Goal: Information Seeking & Learning: Learn about a topic

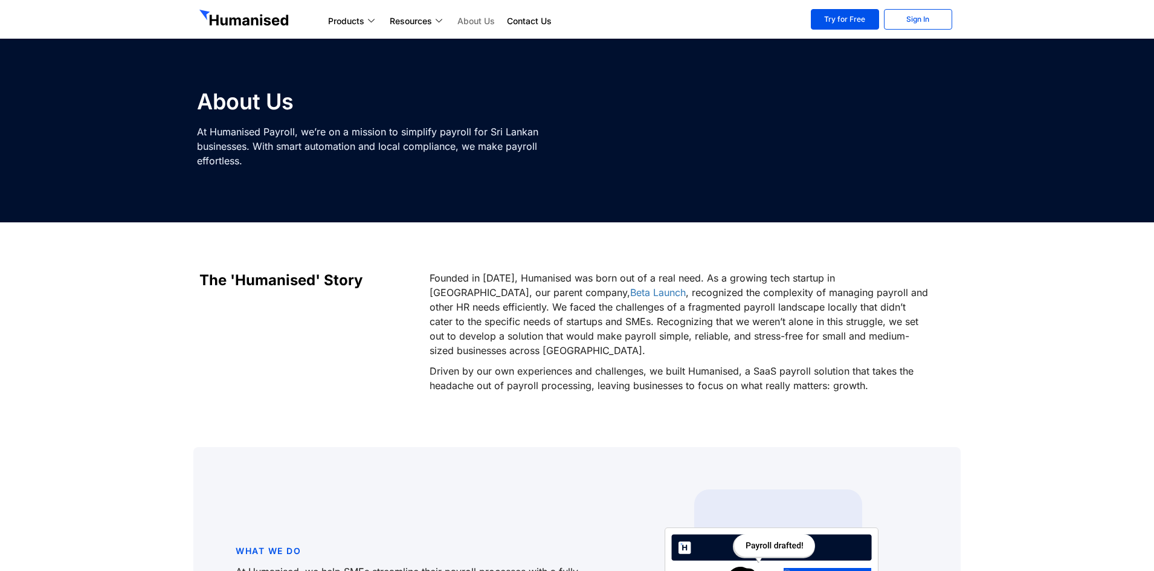
click at [248, 14] on img at bounding box center [245, 19] width 92 height 19
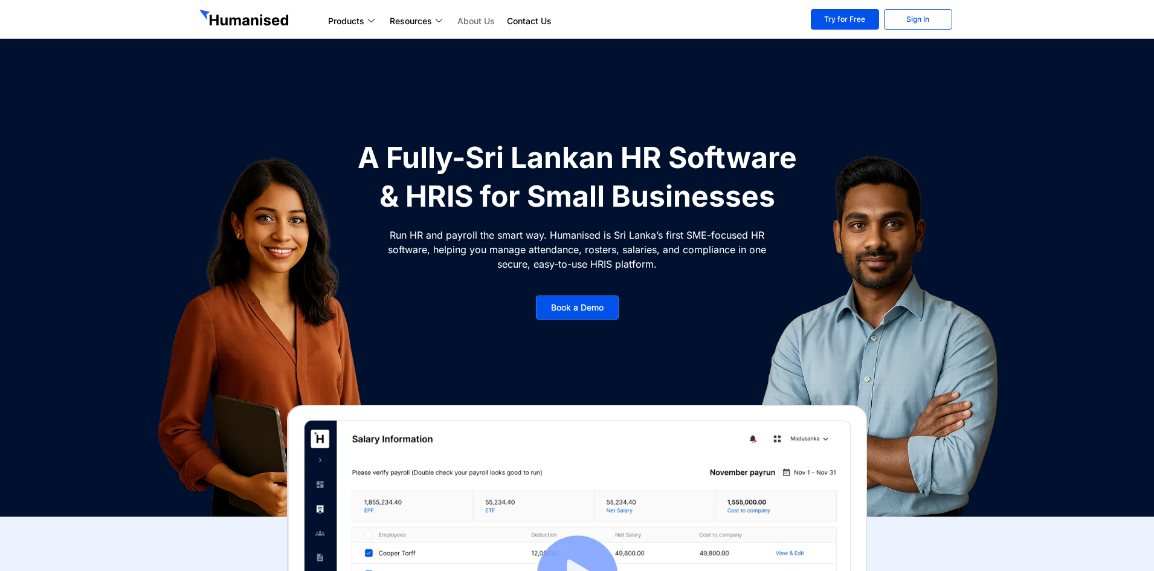
click at [486, 18] on link "About Us" at bounding box center [476, 21] width 50 height 15
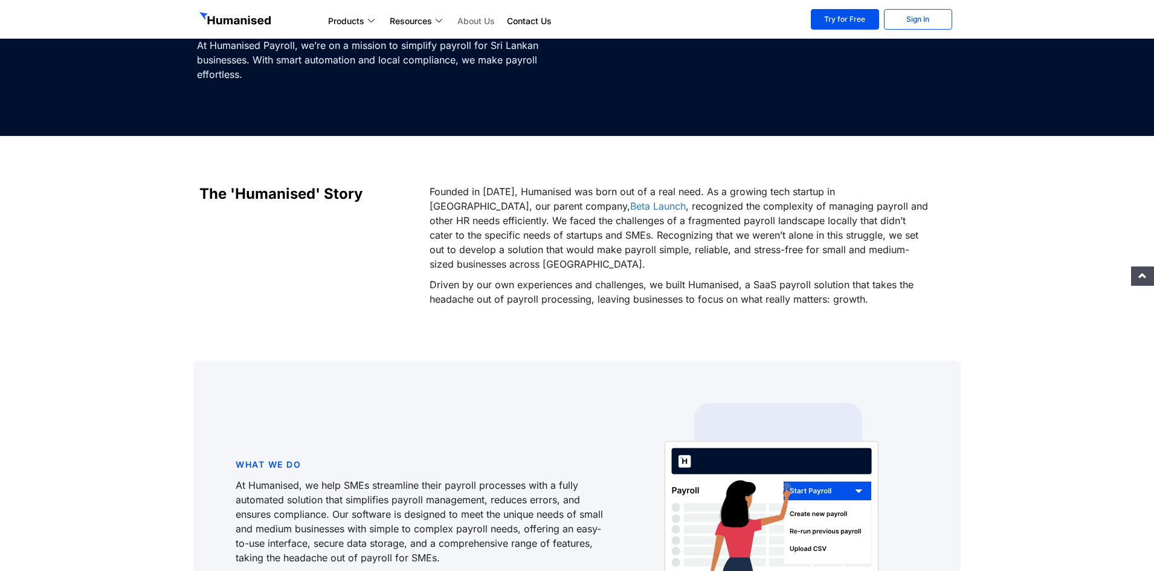
scroll to position [86, 0]
drag, startPoint x: 784, startPoint y: 192, endPoint x: 872, endPoint y: 195, distance: 88.3
click at [872, 195] on p "Founded in 2021, Humanised was born out of a real need. As a growing tech start…" at bounding box center [680, 227] width 501 height 87
click at [943, 244] on div "Founded in 2021, Humanised was born out of a real need. As a growing tech start…" at bounding box center [692, 248] width 537 height 128
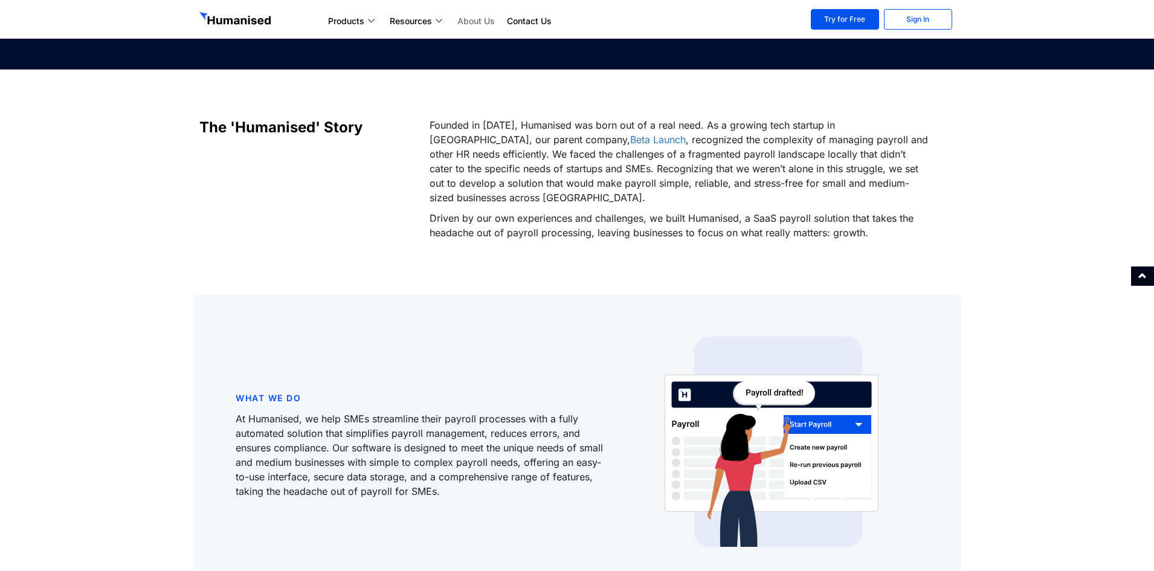
scroll to position [0, 0]
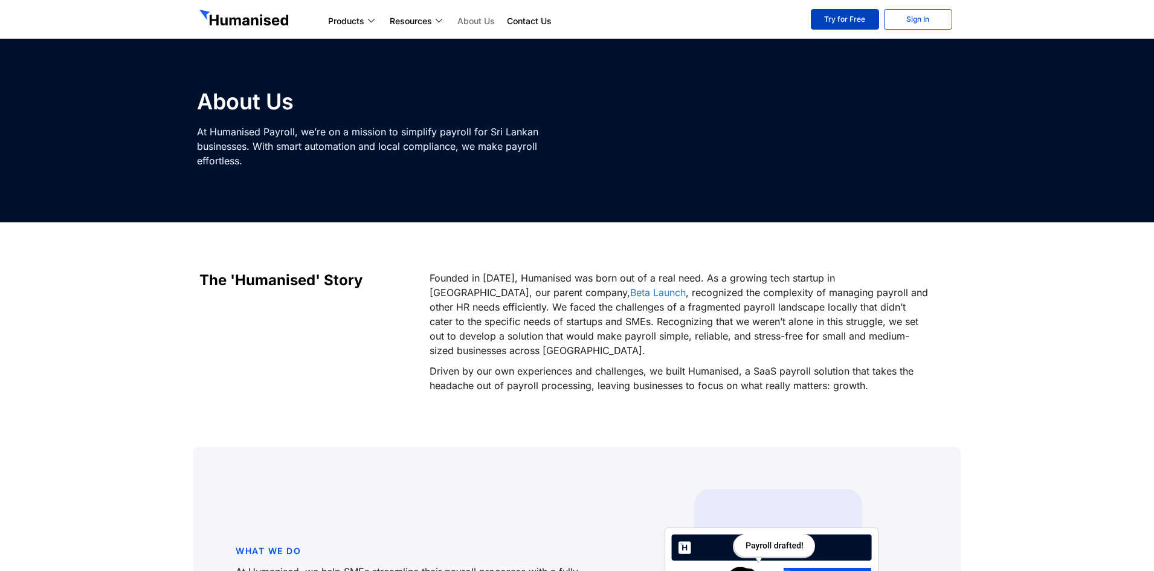
click at [839, 15] on link "Try for Free" at bounding box center [845, 19] width 68 height 21
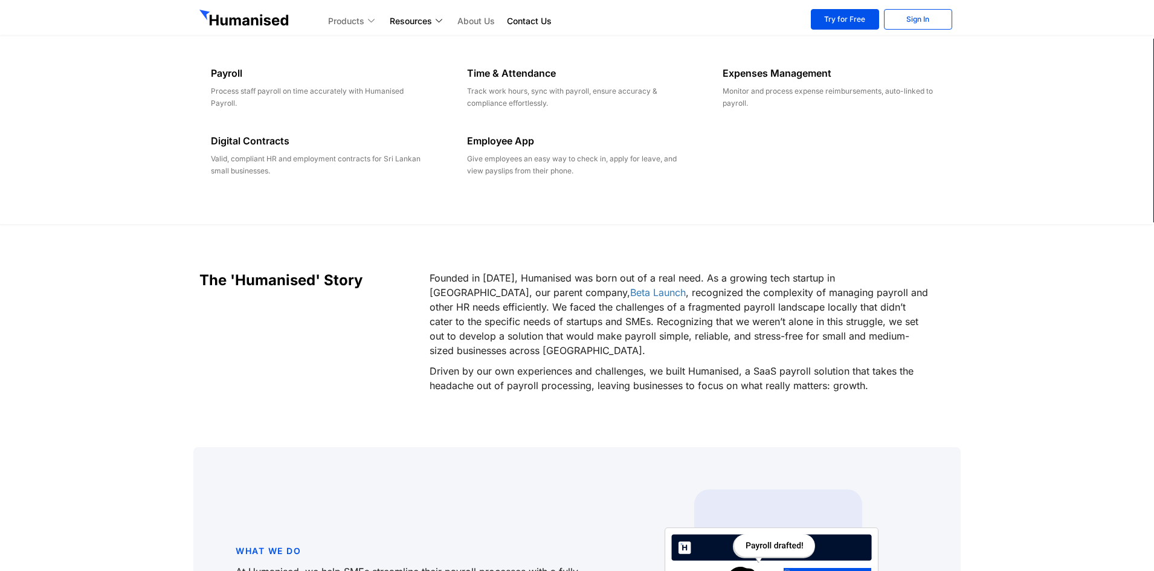
click at [366, 17] on link "Products" at bounding box center [353, 21] width 62 height 15
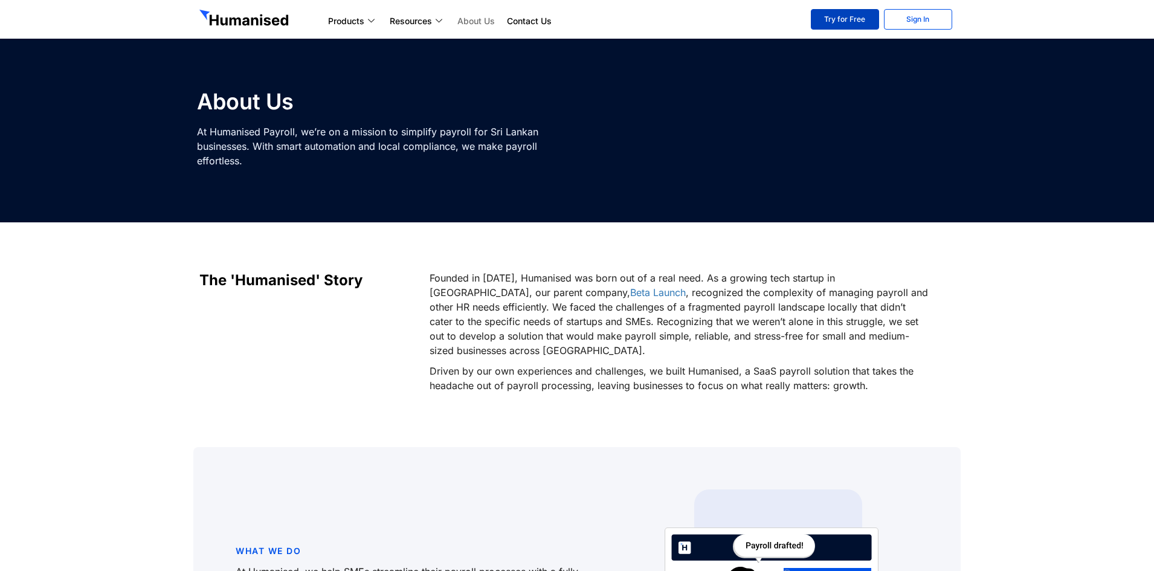
click at [825, 24] on link "Try for Free" at bounding box center [845, 19] width 68 height 21
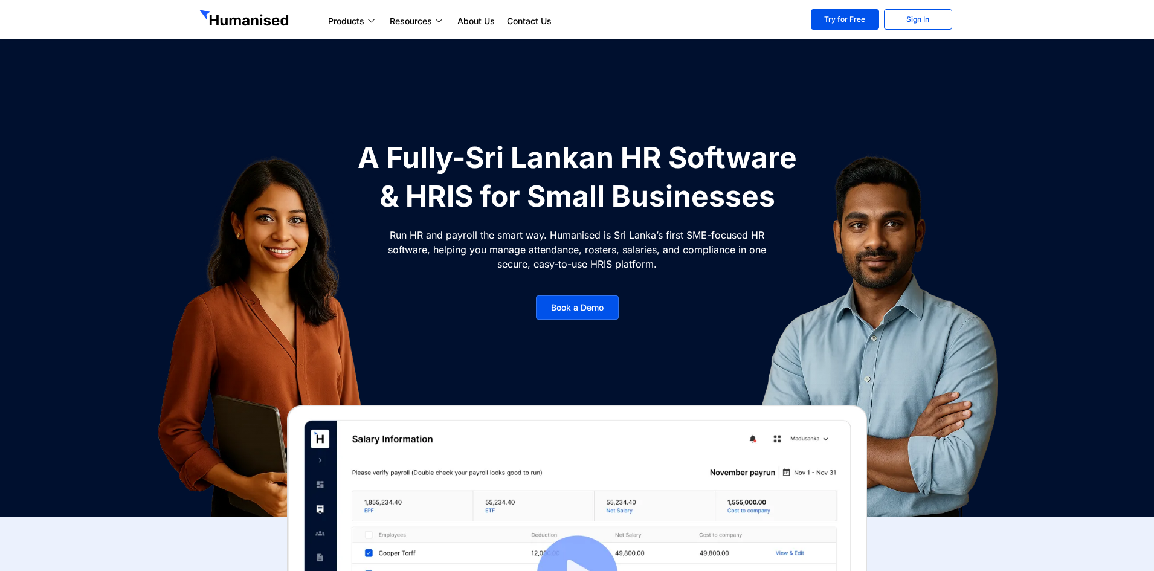
click at [243, 148] on img at bounding box center [275, 334] width 380 height 393
